Goal: Use online tool/utility: Use online tool/utility

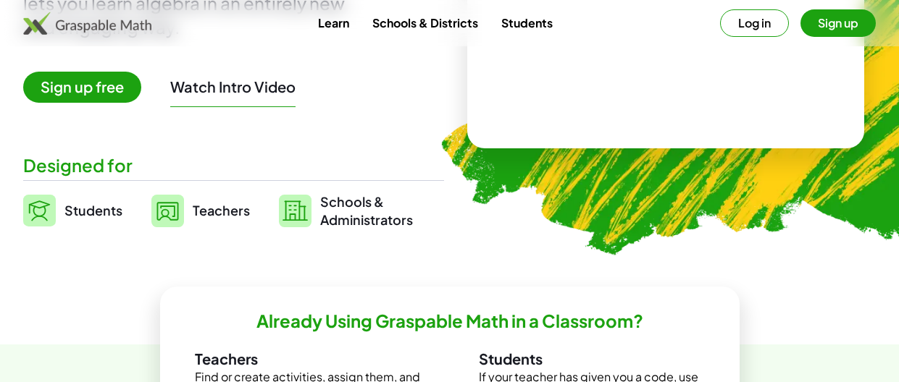
scroll to position [246, 0]
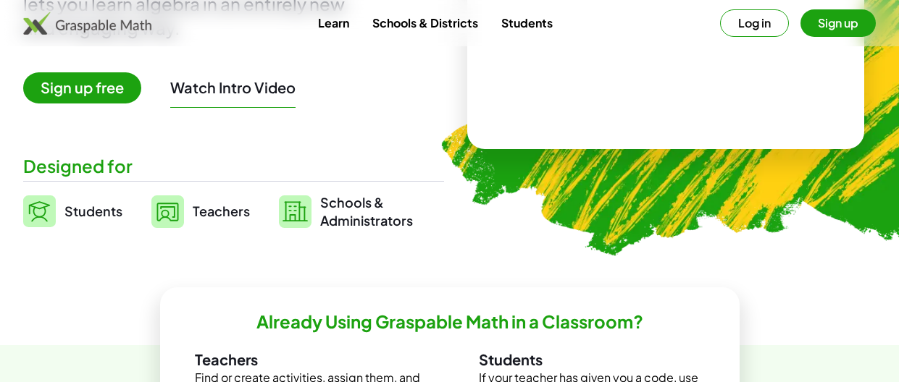
click at [713, 183] on img at bounding box center [741, 25] width 656 height 553
click at [404, 57] on div "Math at your fingertips Graspable Math is an interactive tool that lets you lea…" at bounding box center [233, 32] width 421 height 395
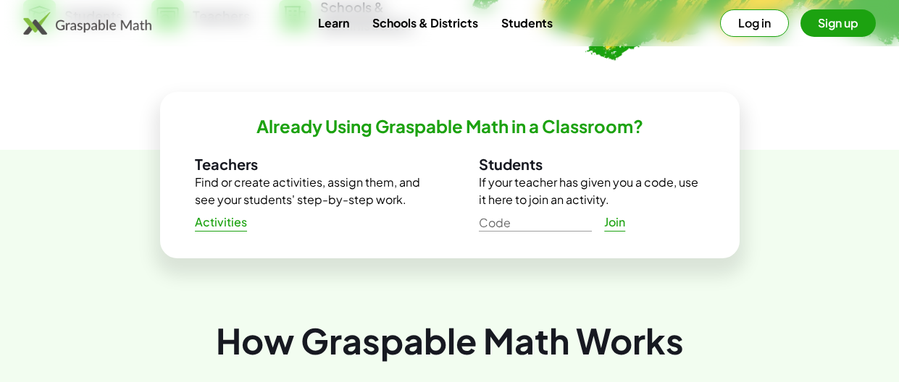
scroll to position [443, 0]
click at [214, 230] on link "Activities" at bounding box center [221, 222] width 76 height 26
click at [216, 232] on link "Activities" at bounding box center [221, 222] width 76 height 26
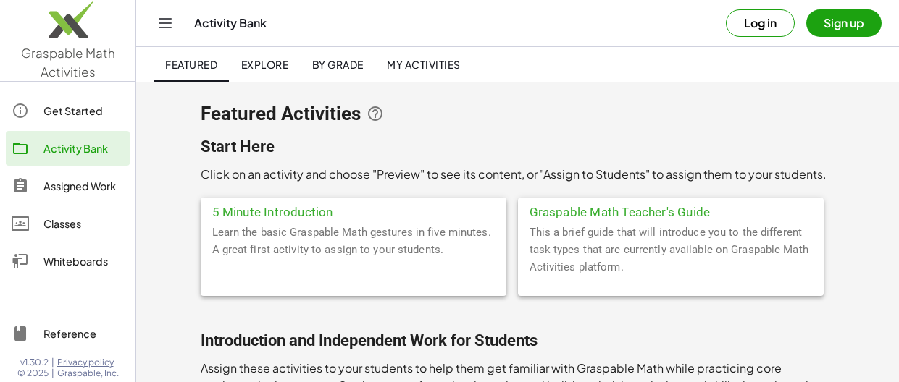
click at [72, 266] on div "Whiteboards" at bounding box center [83, 261] width 80 height 17
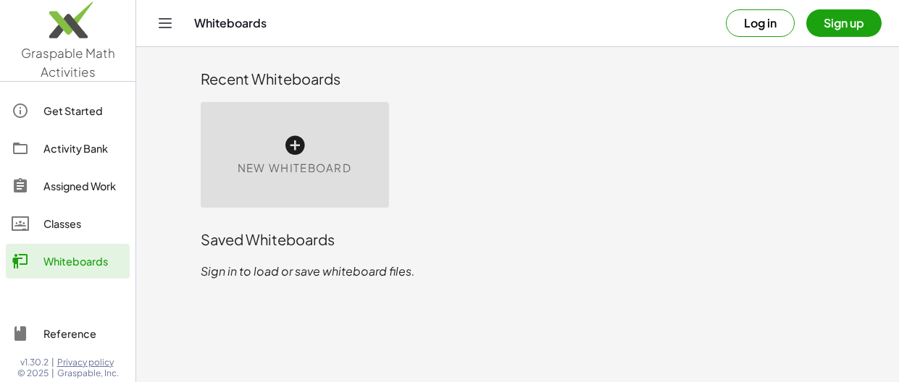
click at [306, 146] on div "New Whiteboard" at bounding box center [295, 155] width 188 height 106
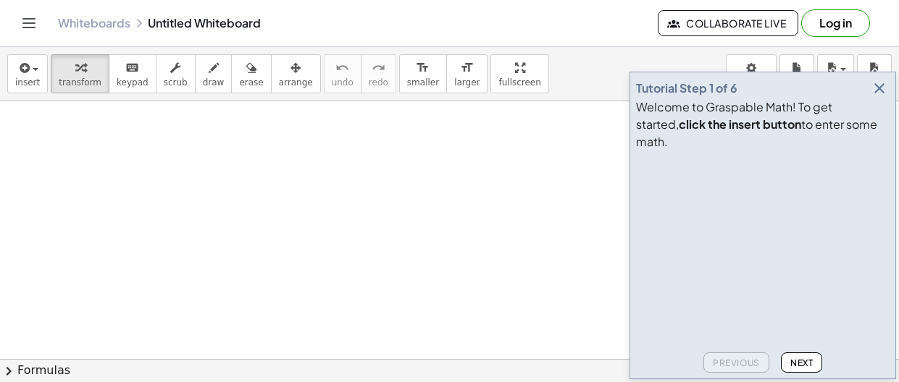
click at [285, 291] on div at bounding box center [449, 359] width 899 height 516
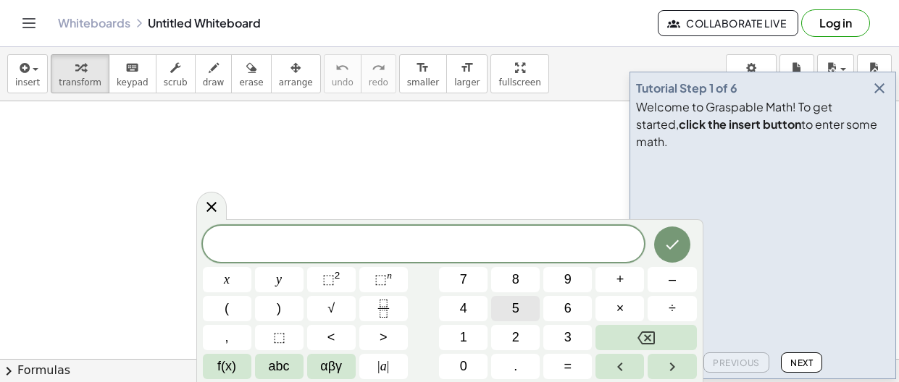
click at [513, 317] on span "5" at bounding box center [515, 309] width 7 height 20
click at [613, 283] on button "+" at bounding box center [619, 279] width 49 height 25
click at [521, 279] on button "8" at bounding box center [515, 279] width 49 height 25
click at [560, 368] on button "=" at bounding box center [567, 366] width 49 height 25
click at [475, 335] on button "1" at bounding box center [463, 337] width 49 height 25
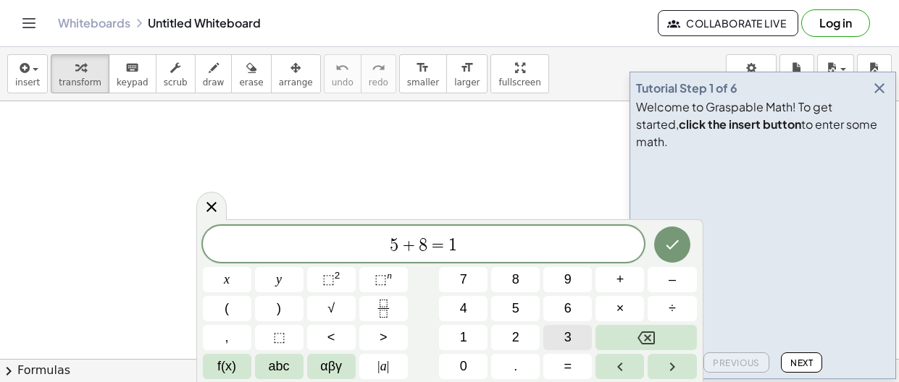
click at [563, 335] on button "3" at bounding box center [567, 337] width 49 height 25
click at [673, 235] on button "Done" at bounding box center [672, 245] width 36 height 36
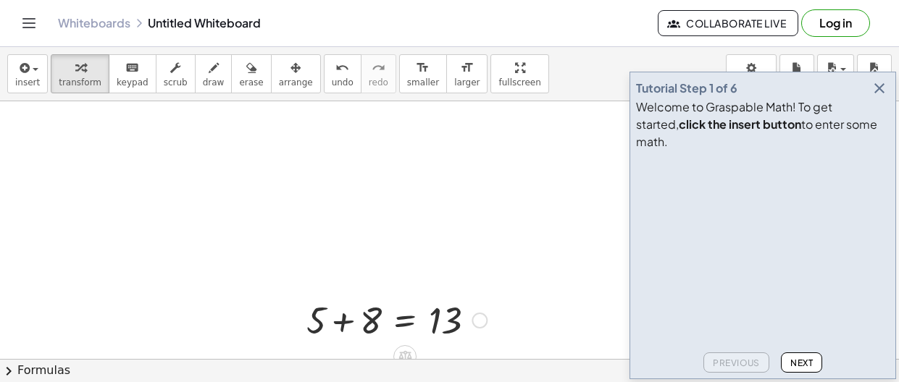
click at [303, 316] on div at bounding box center [296, 319] width 22 height 56
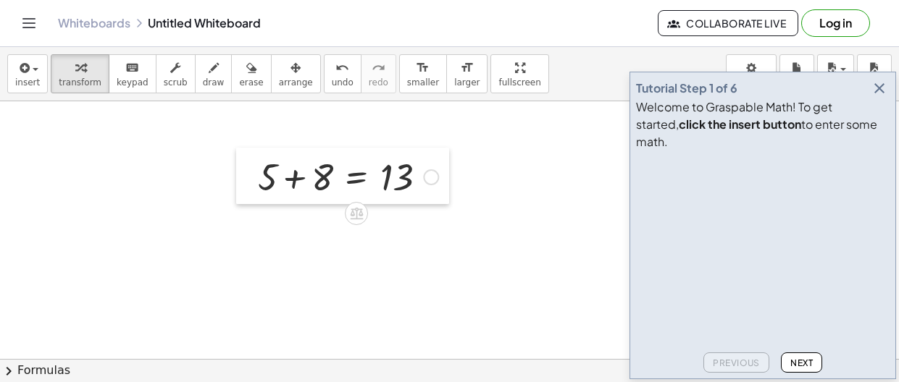
drag, startPoint x: 303, startPoint y: 316, endPoint x: 253, endPoint y: 167, distance: 157.6
click at [253, 167] on div at bounding box center [247, 176] width 22 height 56
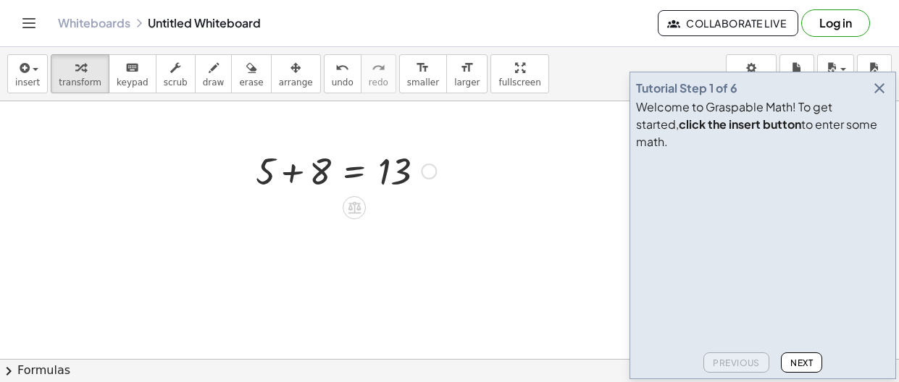
click at [280, 162] on div at bounding box center [345, 170] width 195 height 49
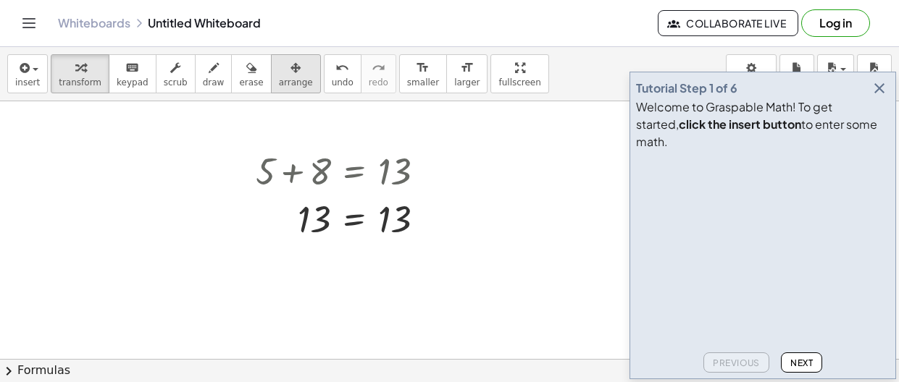
click at [287, 86] on span "arrange" at bounding box center [296, 82] width 34 height 10
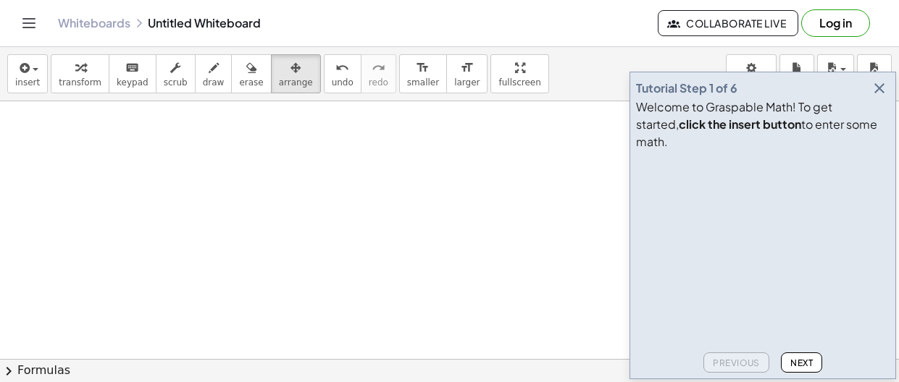
click at [885, 97] on icon "button" at bounding box center [879, 88] width 17 height 17
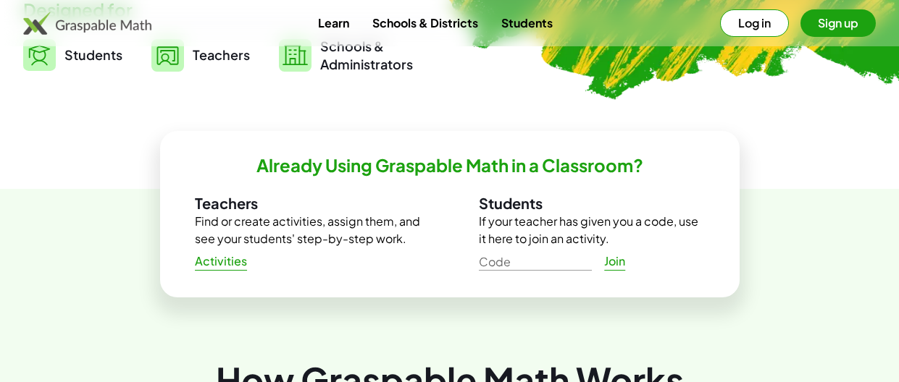
scroll to position [424, 0]
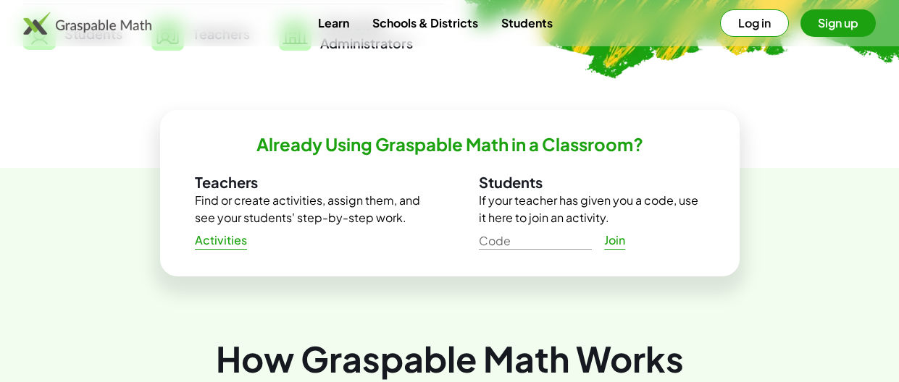
click at [221, 239] on span "Activities" at bounding box center [221, 240] width 53 height 15
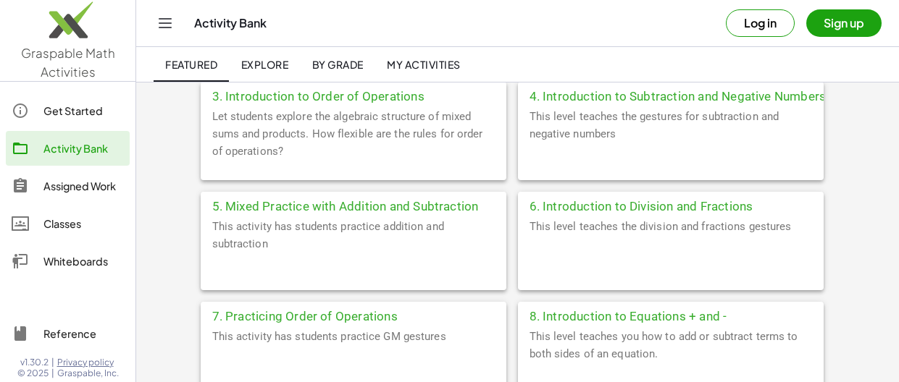
scroll to position [502, 0]
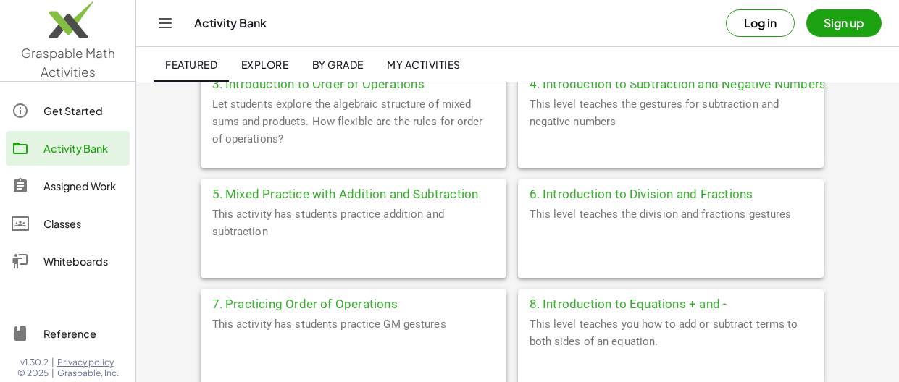
click at [65, 268] on div "Whiteboards" at bounding box center [83, 261] width 80 height 17
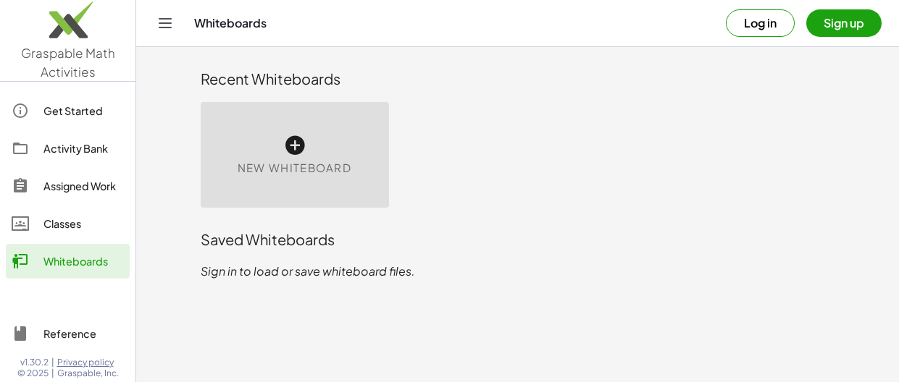
click at [313, 167] on span "New Whiteboard" at bounding box center [295, 168] width 114 height 17
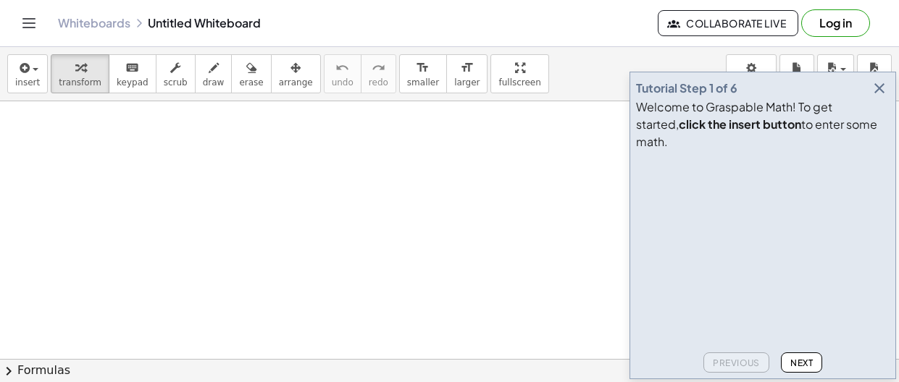
click at [881, 97] on icon "button" at bounding box center [879, 88] width 17 height 17
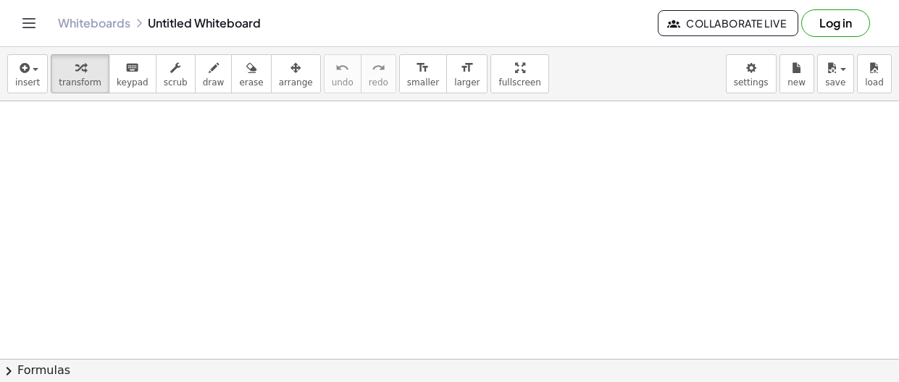
click at [376, 310] on div at bounding box center [449, 359] width 899 height 516
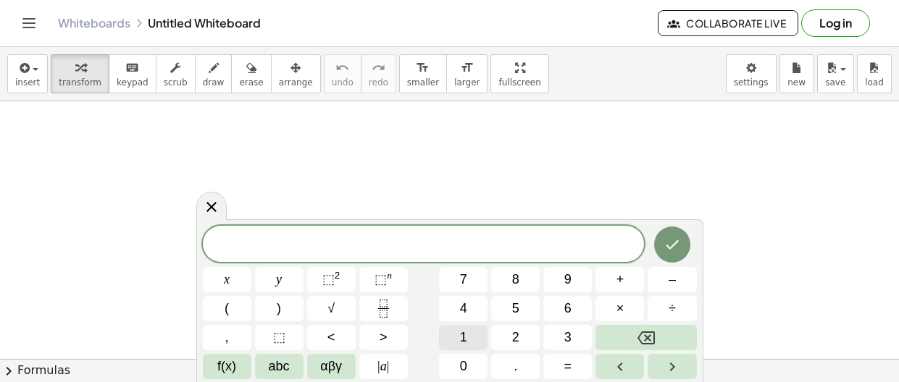
click at [461, 331] on span "1" at bounding box center [463, 338] width 7 height 20
click at [504, 309] on button "5" at bounding box center [515, 308] width 49 height 25
click at [474, 366] on button "0" at bounding box center [463, 366] width 49 height 25
click at [233, 275] on button "x" at bounding box center [227, 279] width 49 height 25
click at [625, 279] on button "+" at bounding box center [619, 279] width 49 height 25
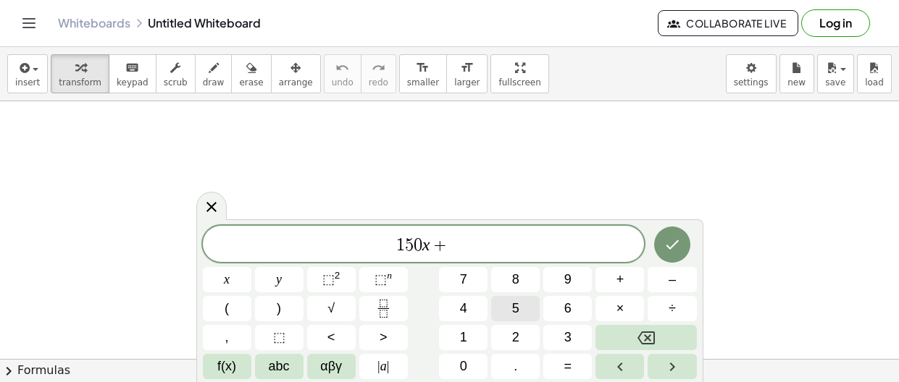
click at [515, 308] on span "5" at bounding box center [515, 309] width 7 height 20
click at [469, 361] on button "0" at bounding box center [463, 366] width 49 height 25
click at [569, 362] on span "=" at bounding box center [568, 367] width 8 height 20
click at [521, 276] on button "8" at bounding box center [515, 279] width 49 height 25
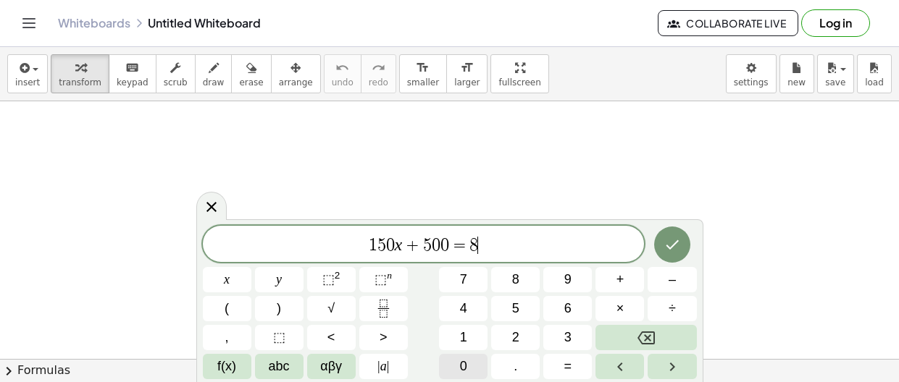
click at [466, 362] on span "0" at bounding box center [463, 367] width 7 height 20
click at [510, 306] on button "5" at bounding box center [515, 308] width 49 height 25
click at [623, 278] on span "+" at bounding box center [620, 280] width 8 height 20
click at [519, 280] on span "8" at bounding box center [515, 280] width 7 height 20
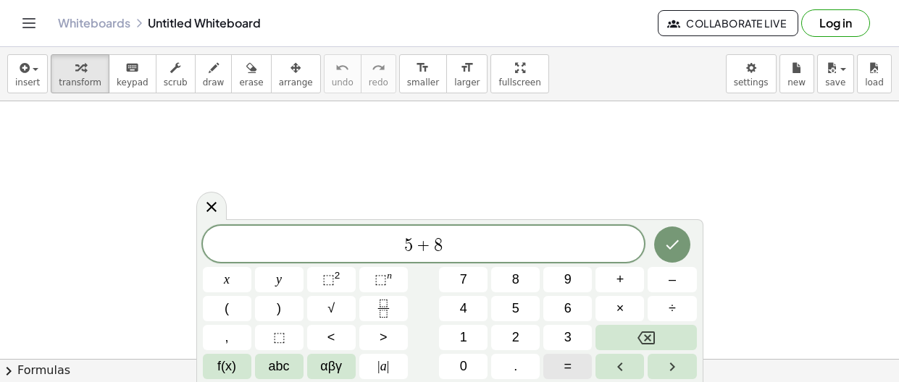
click at [572, 367] on button "=" at bounding box center [567, 366] width 49 height 25
click at [472, 335] on button "1" at bounding box center [463, 337] width 49 height 25
click at [571, 332] on span "3" at bounding box center [567, 338] width 7 height 20
click at [674, 230] on button "Done" at bounding box center [672, 245] width 36 height 36
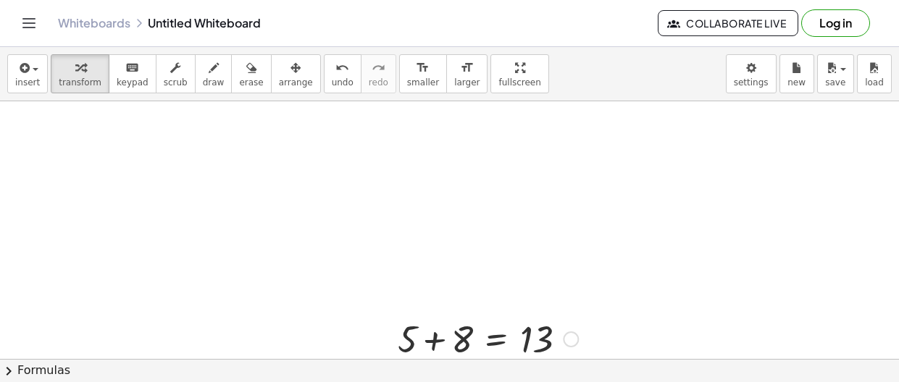
click at [396, 327] on div at bounding box center [387, 338] width 22 height 56
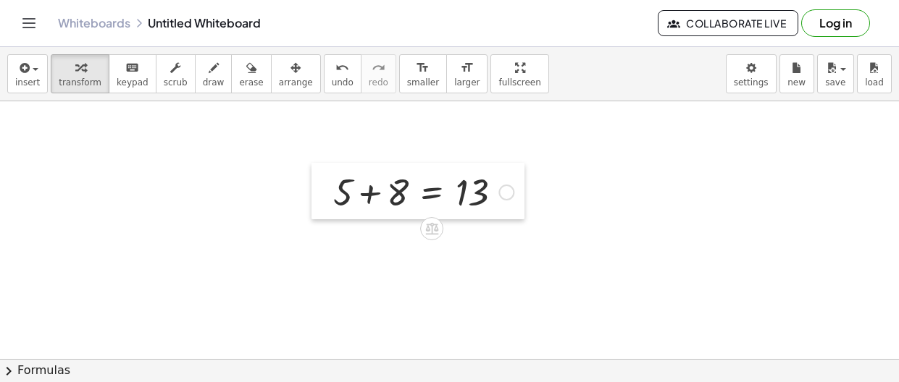
drag, startPoint x: 396, startPoint y: 327, endPoint x: 332, endPoint y: 180, distance: 160.5
click at [332, 180] on div at bounding box center [322, 191] width 22 height 56
